Goal: Information Seeking & Learning: Check status

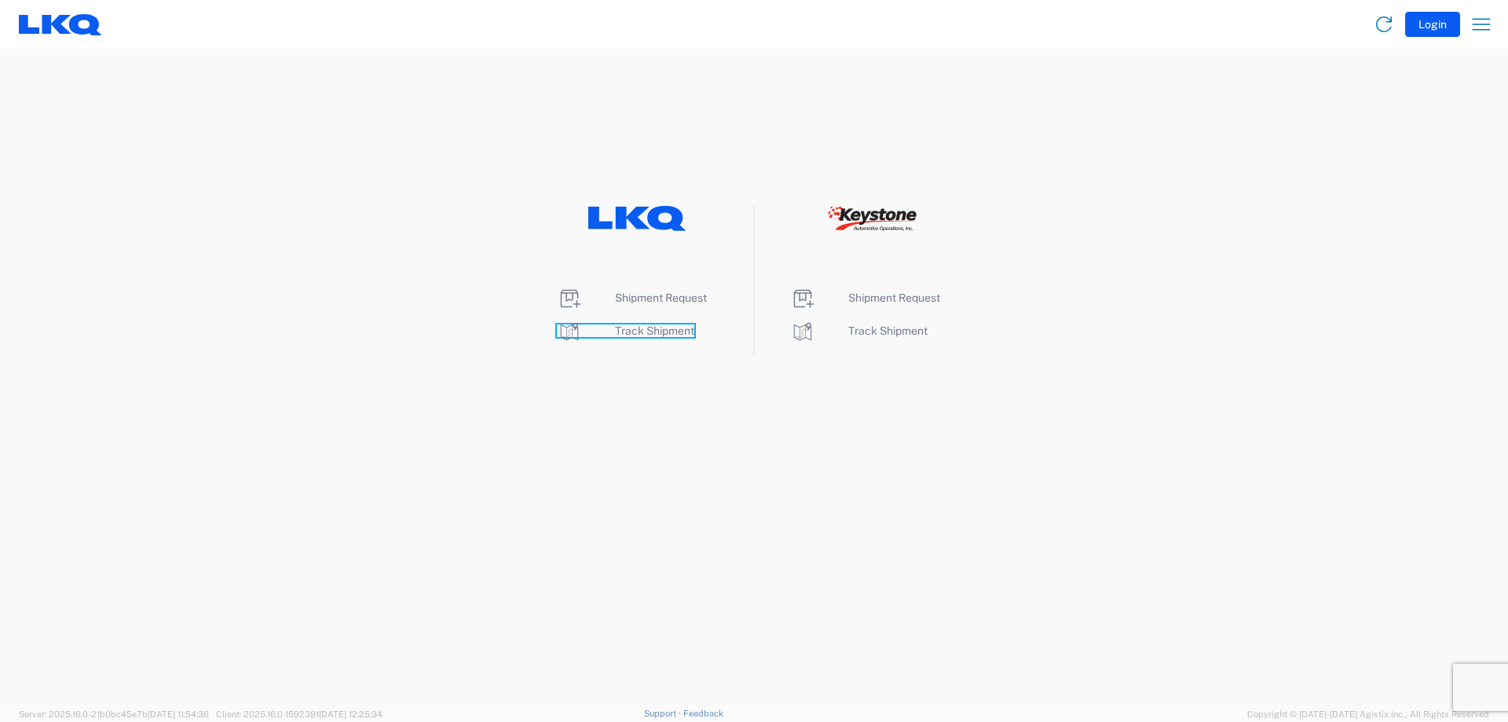
click at [689, 336] on span "Track Shipment" at bounding box center [654, 330] width 79 height 13
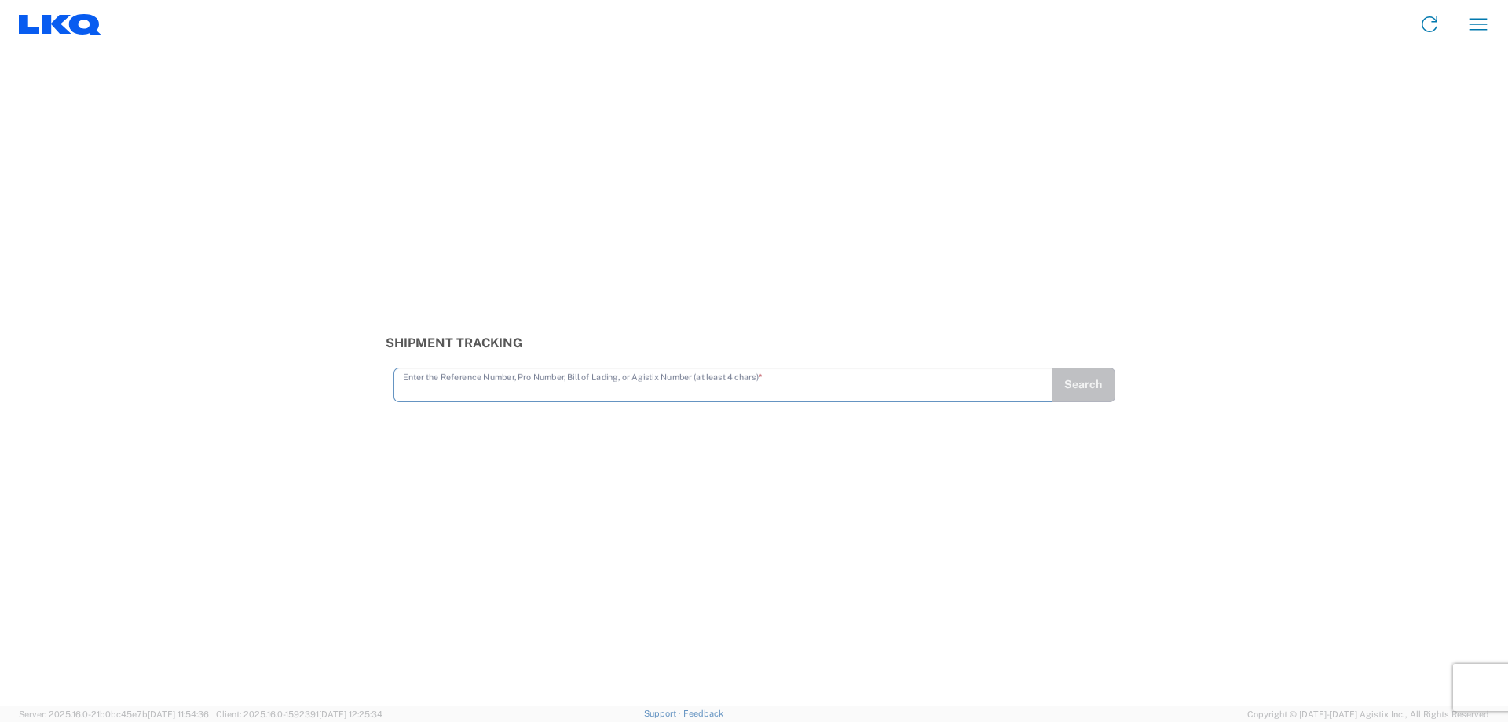
click at [594, 390] on input "text" at bounding box center [723, 383] width 640 height 27
type input "56453933"
click at [1087, 399] on button "Search" at bounding box center [1083, 384] width 64 height 35
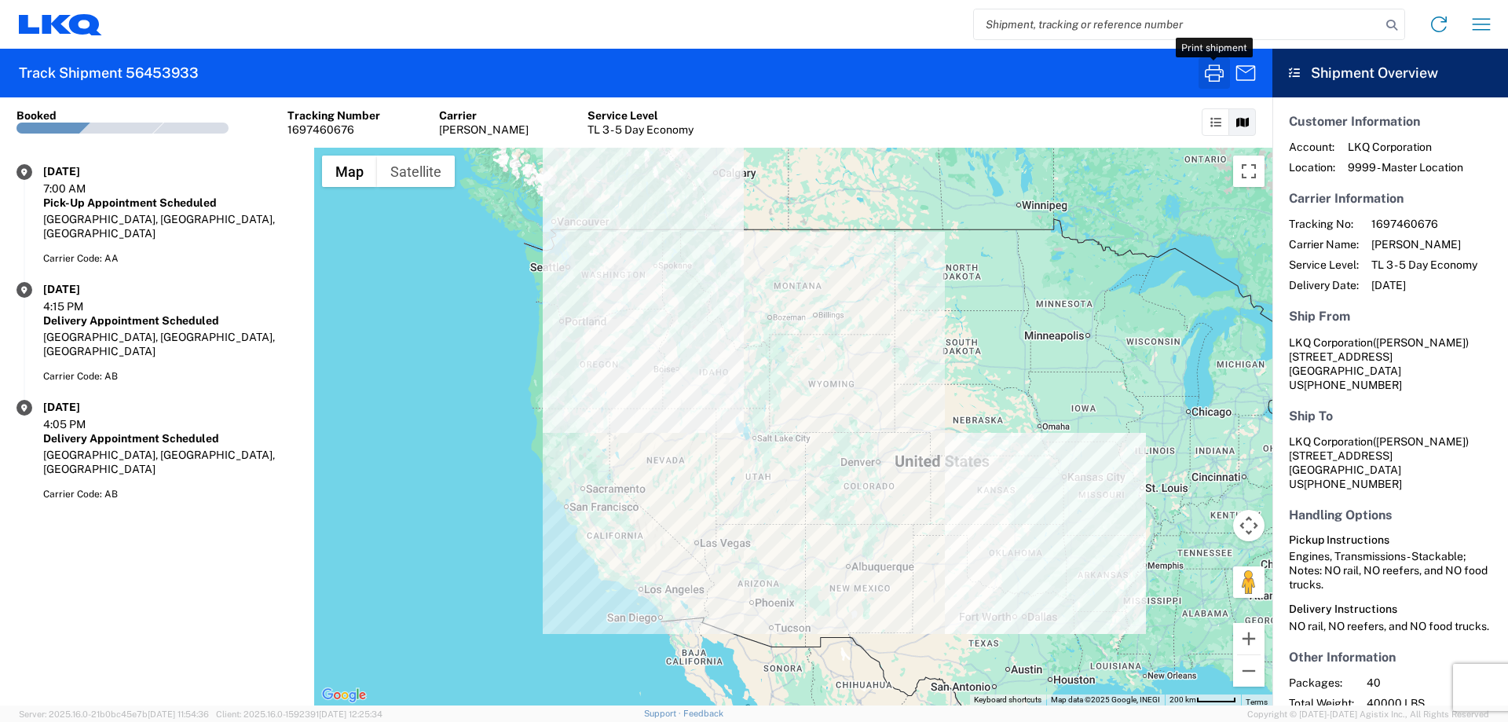
click at [1214, 76] on icon "button" at bounding box center [1213, 72] width 25 height 25
